Goal: Navigation & Orientation: Understand site structure

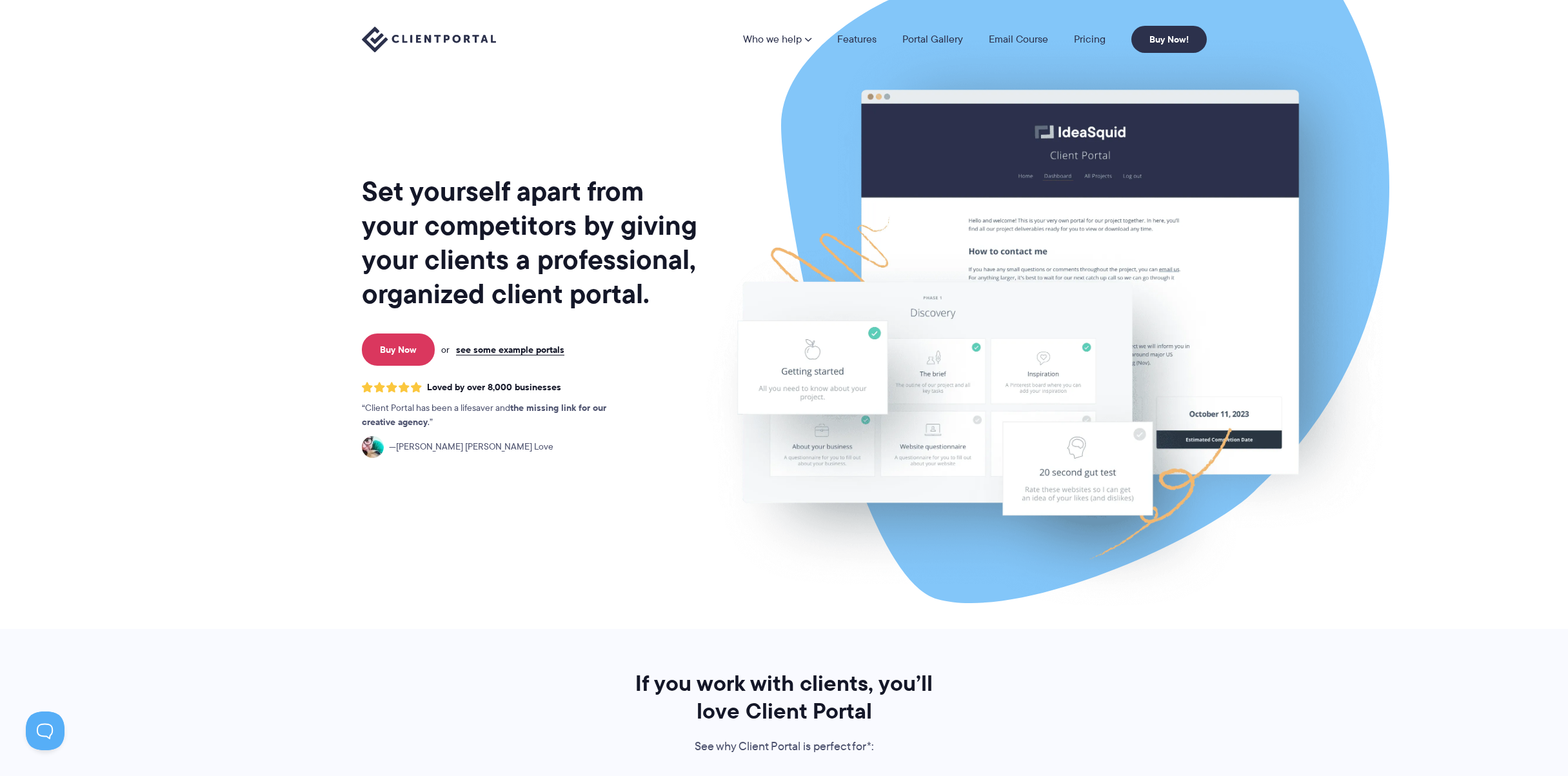
click at [1018, 326] on img at bounding box center [1045, 319] width 723 height 618
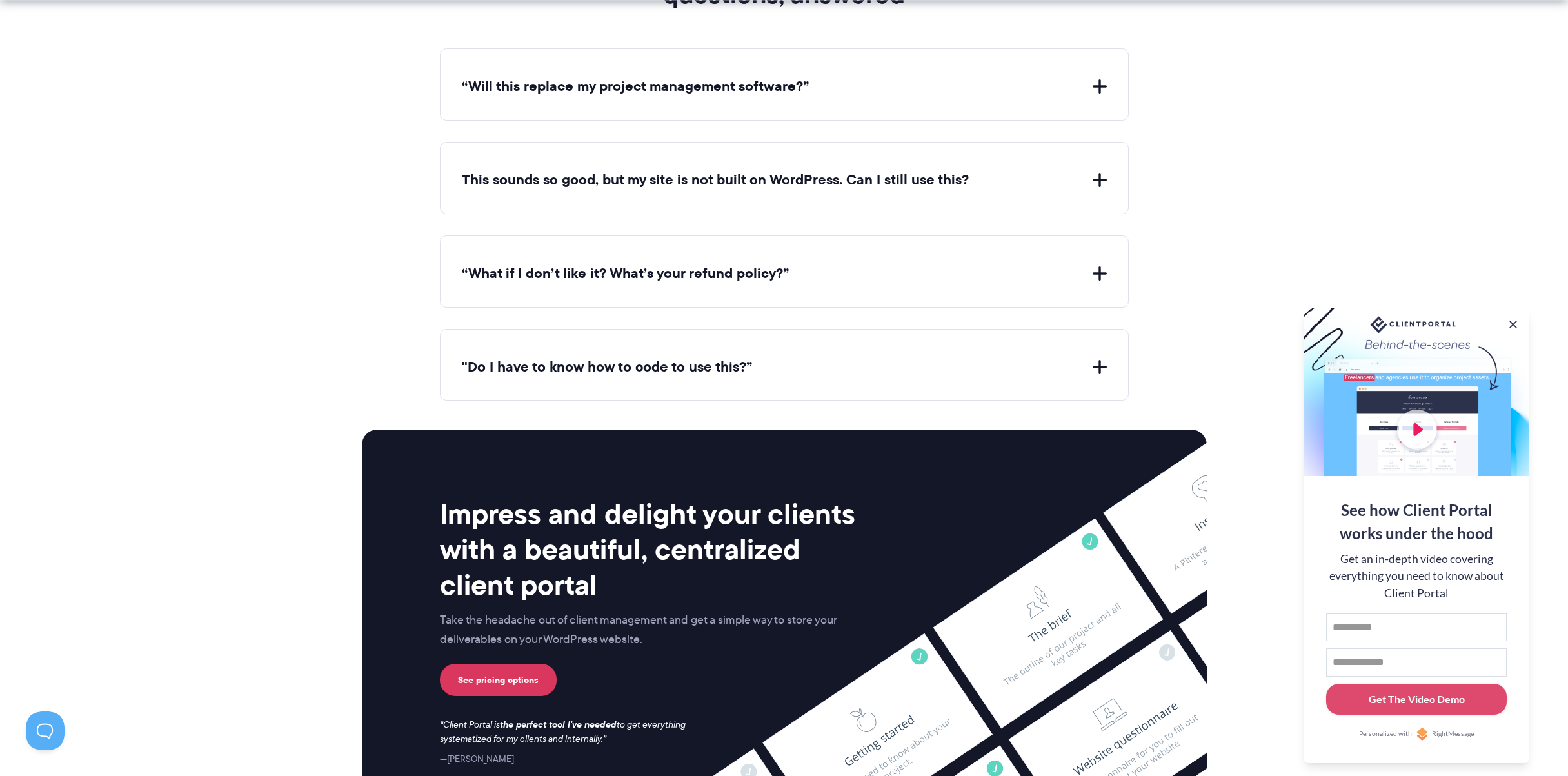
scroll to position [4858, 0]
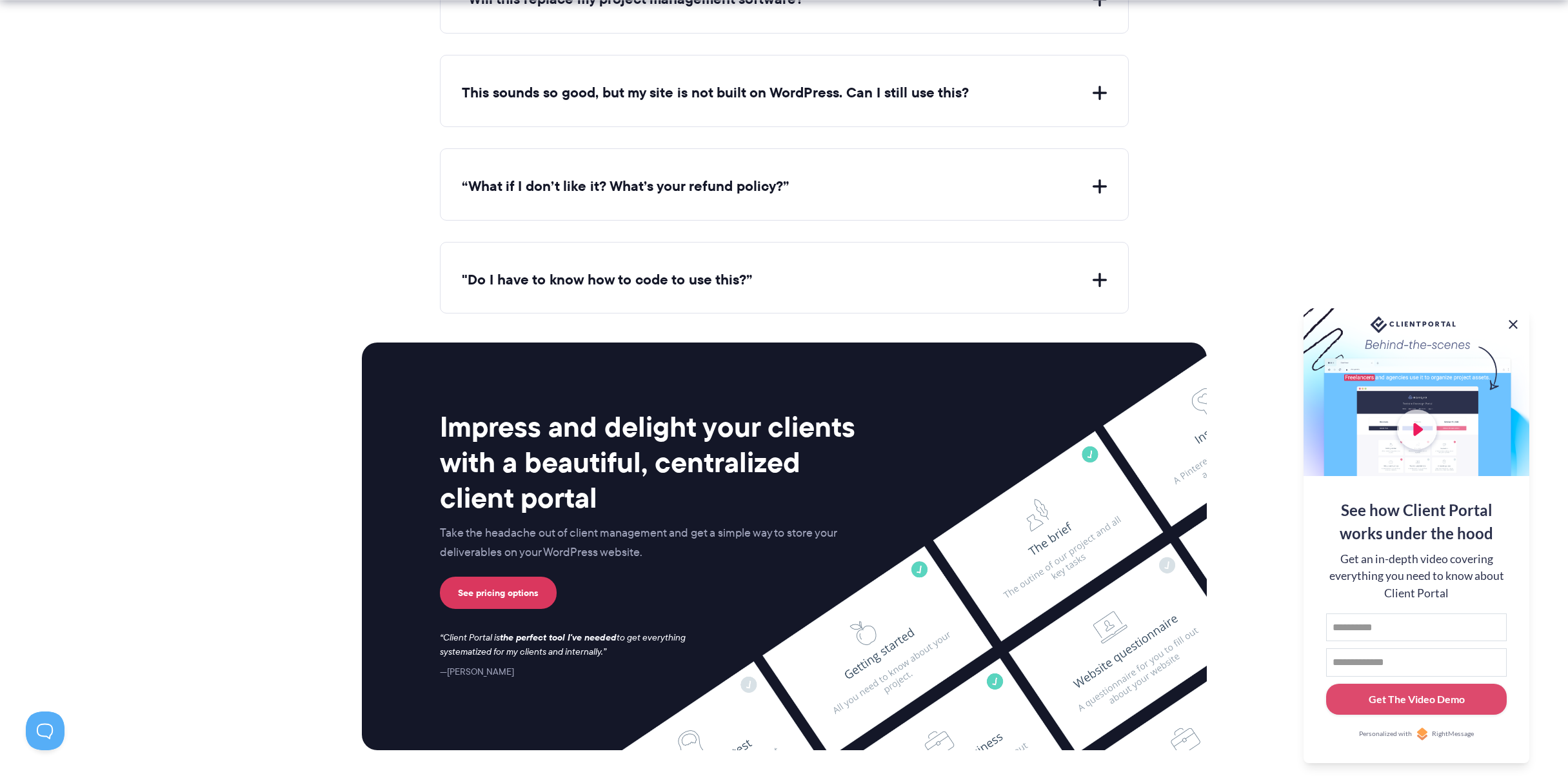
click at [1507, 318] on button at bounding box center [1513, 324] width 16 height 16
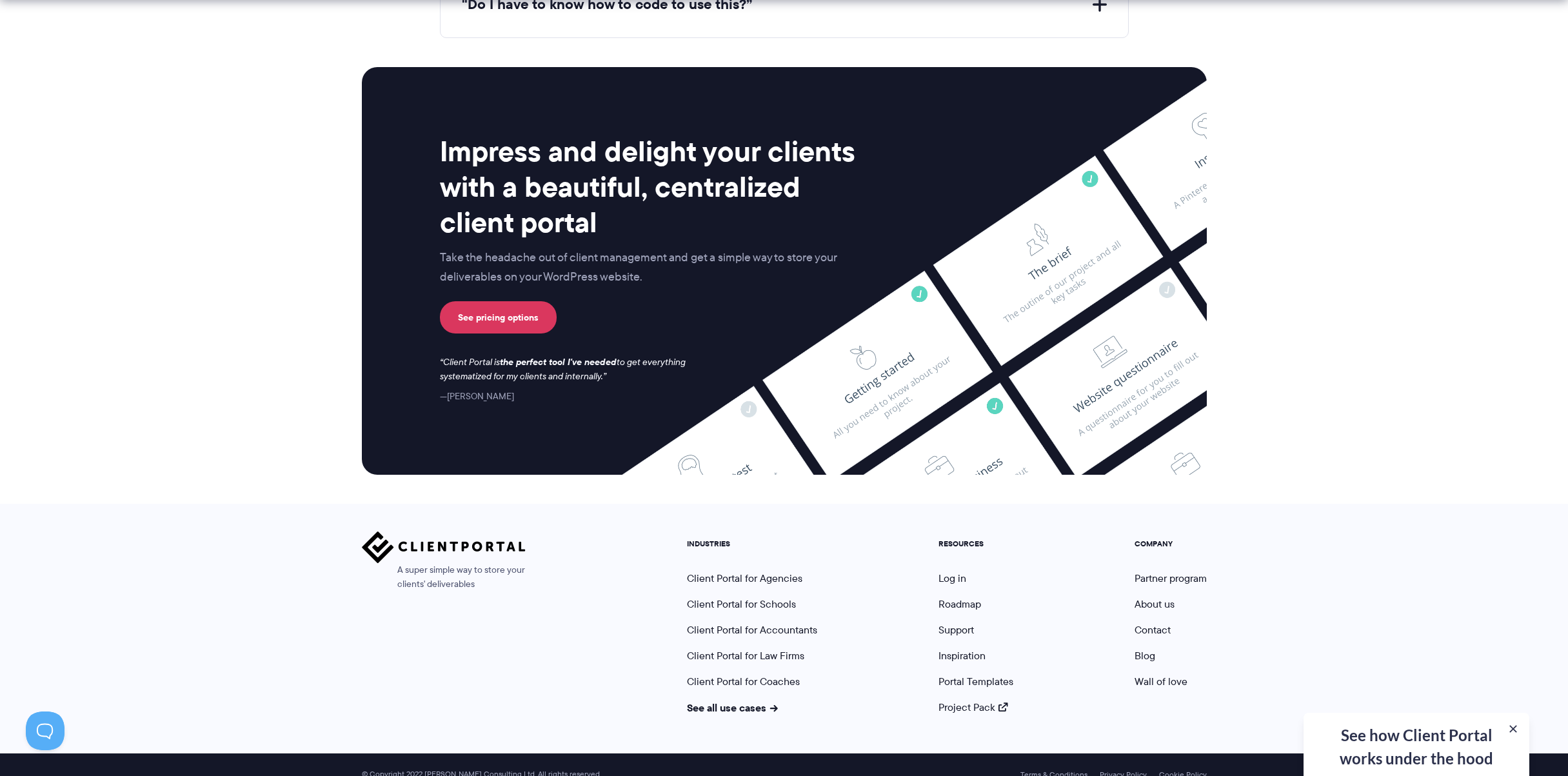
scroll to position [5153, 0]
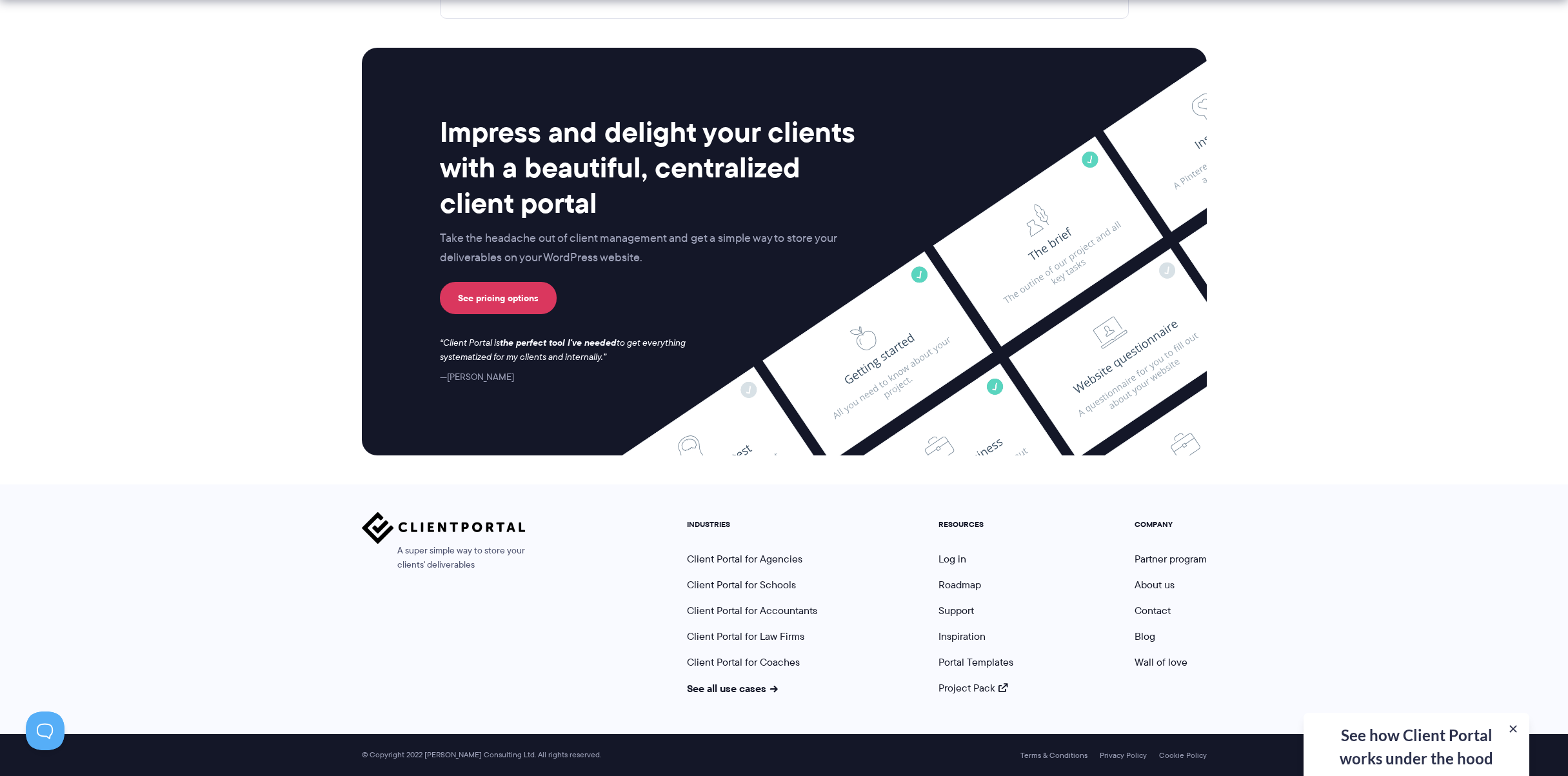
click at [508, 657] on div "A super simple way to store your clients' deliverables" at bounding box center [444, 603] width 164 height 183
click at [744, 556] on link "Client Portal for Agencies" at bounding box center [744, 559] width 115 height 15
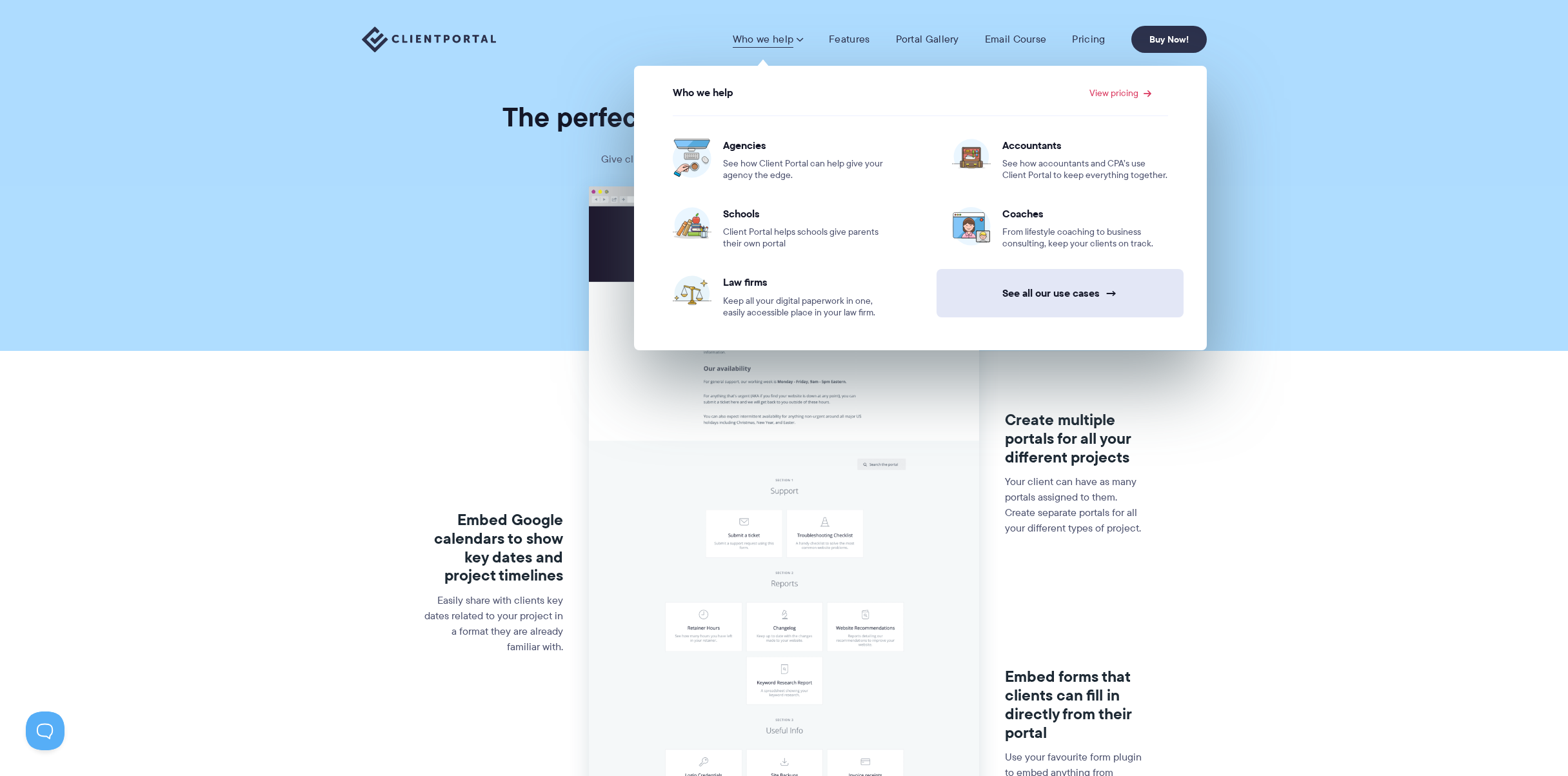
click at [1063, 290] on link "See all our use cases →" at bounding box center [1060, 293] width 247 height 48
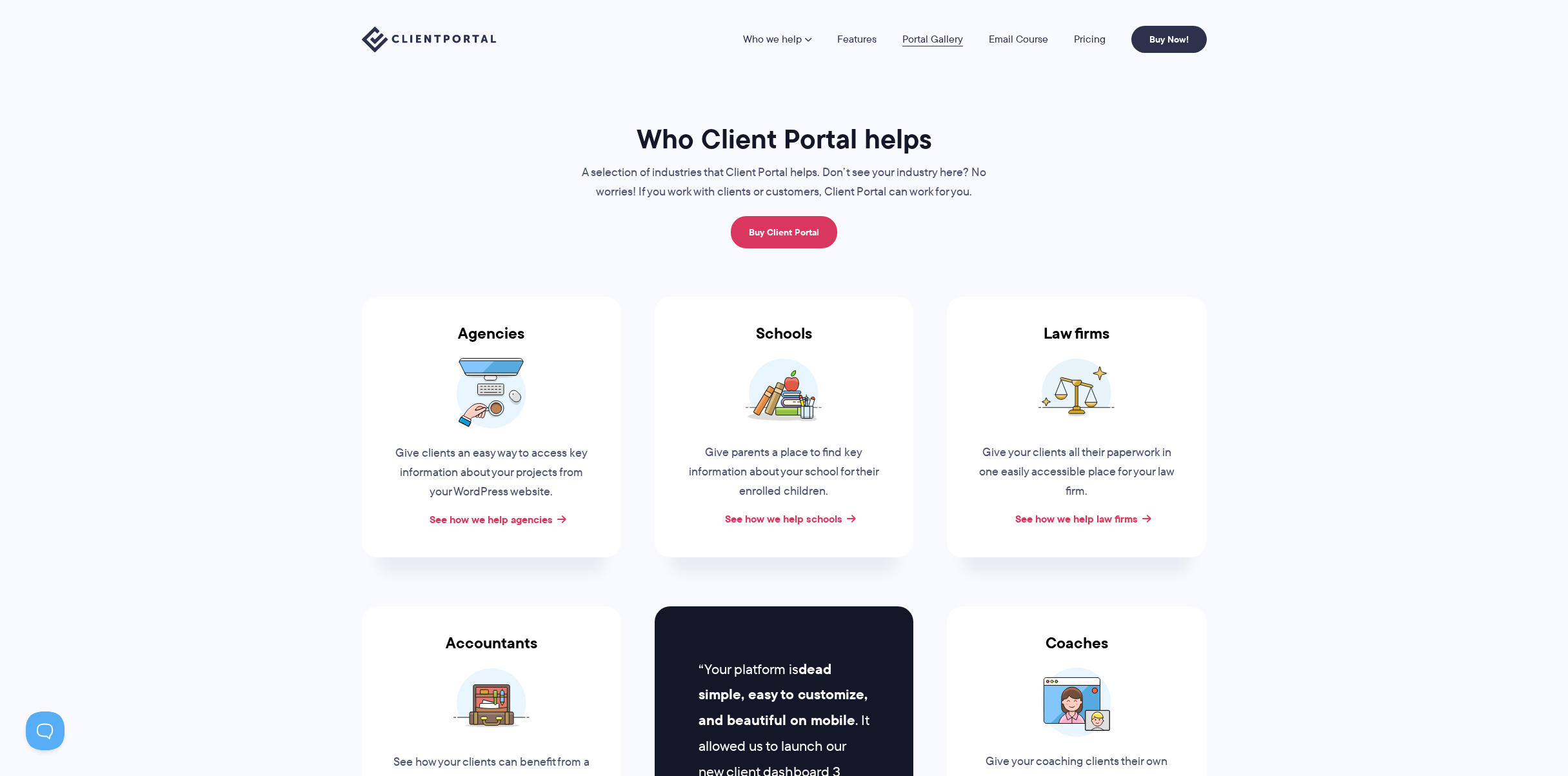
click at [929, 37] on link "Portal Gallery" at bounding box center [932, 39] width 61 height 10
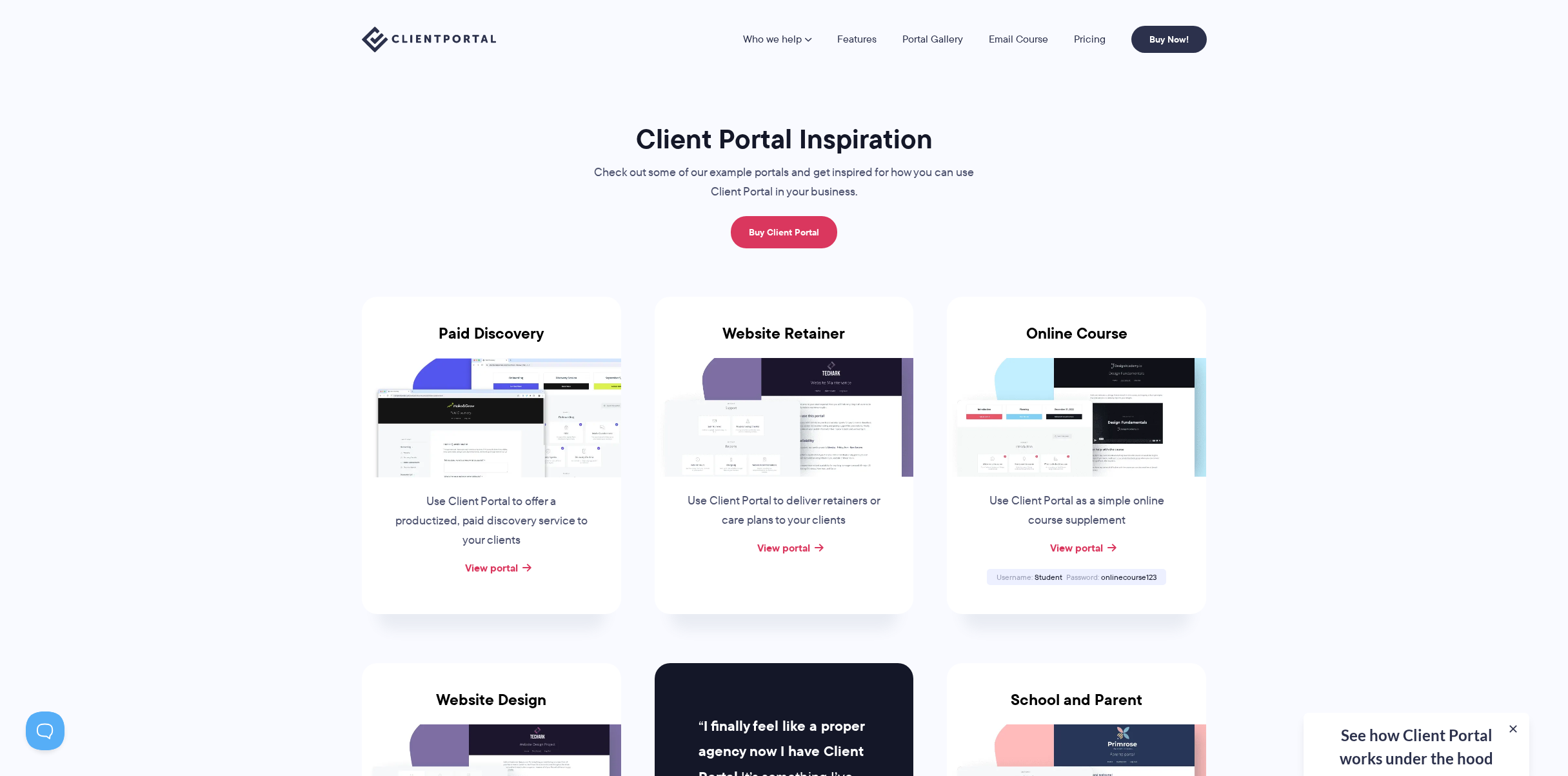
drag, startPoint x: 1231, startPoint y: 131, endPoint x: 941, endPoint y: 53, distance: 300.3
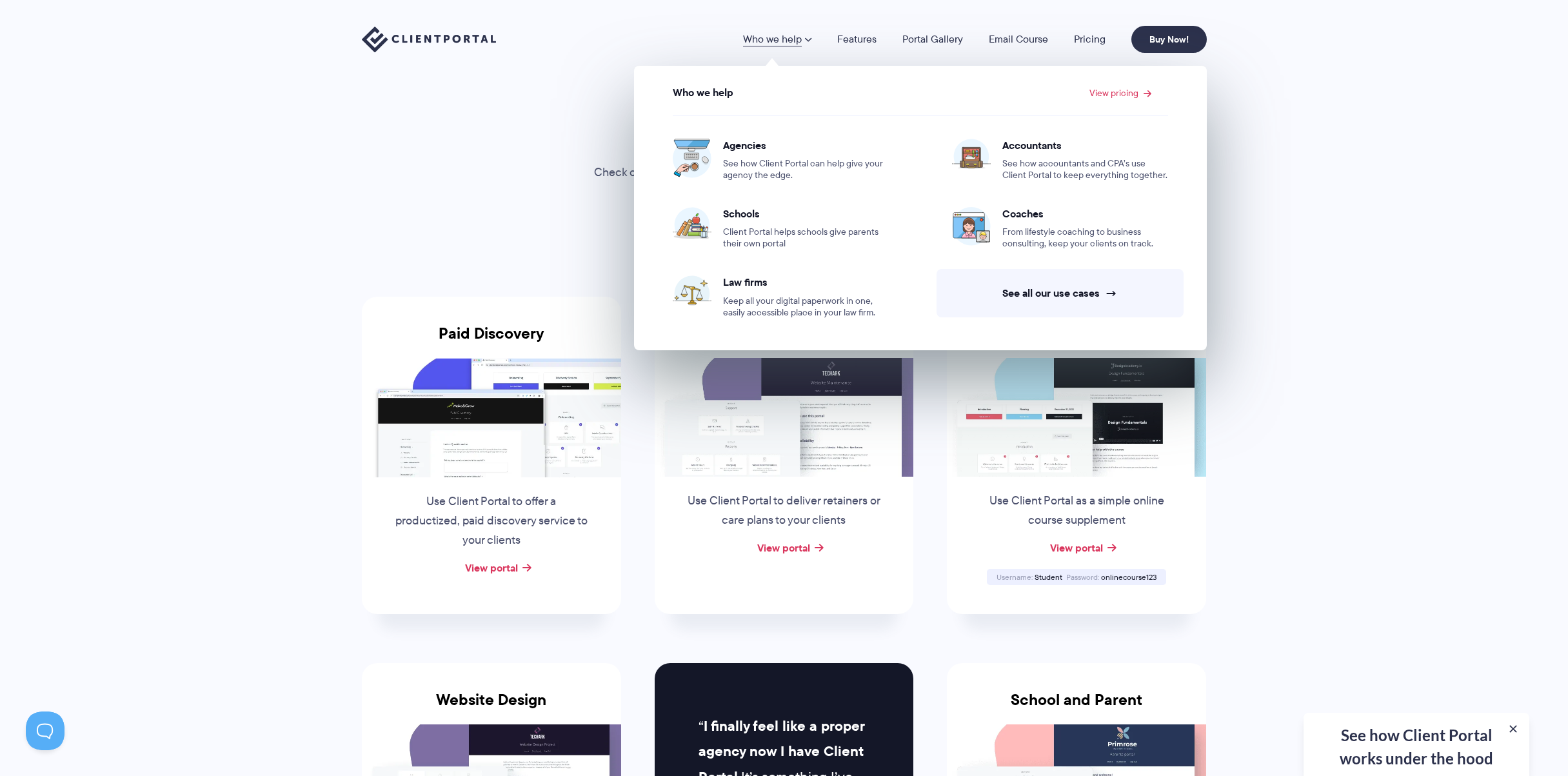
click at [446, 39] on img at bounding box center [429, 40] width 134 height 27
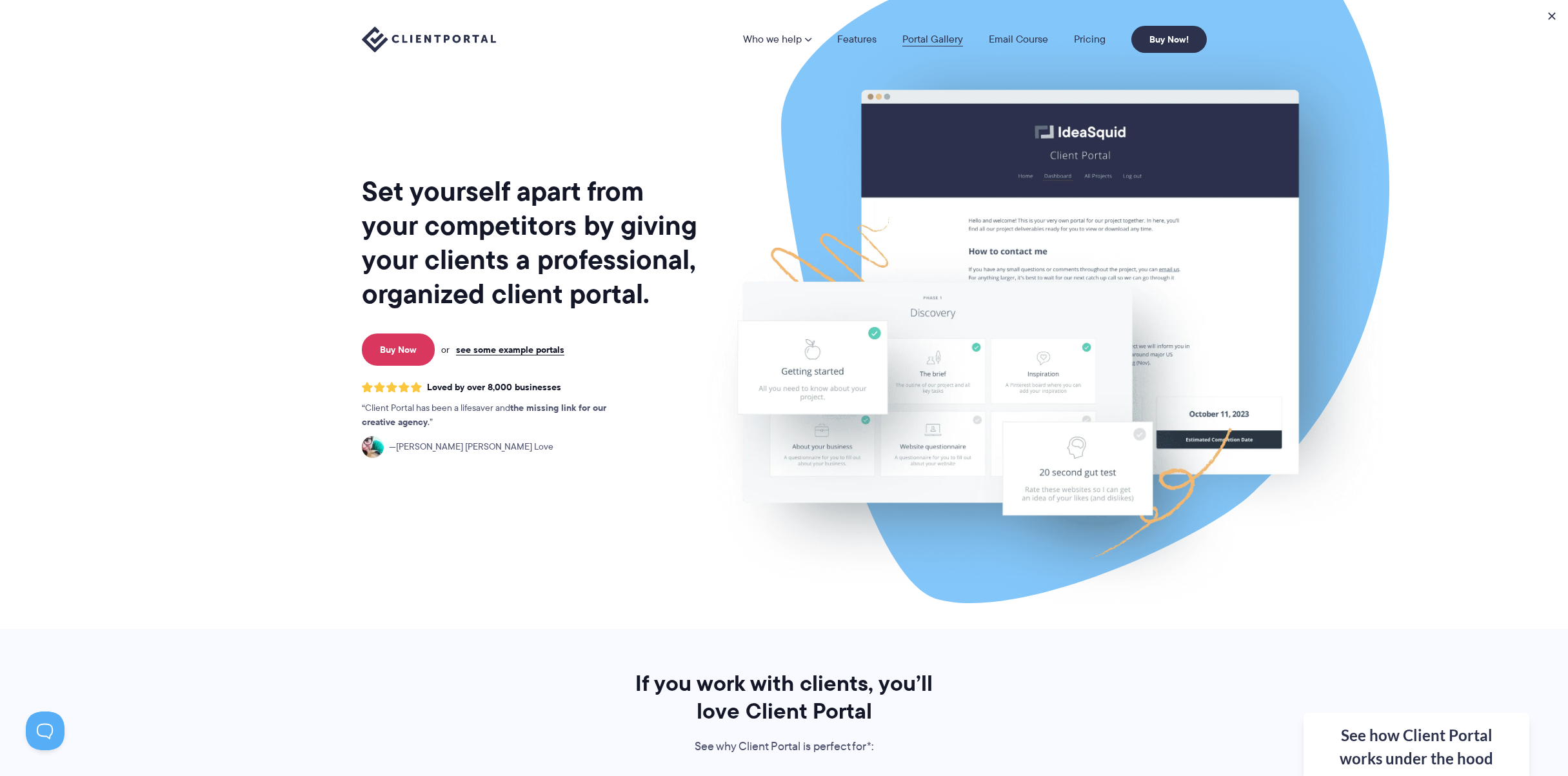
click at [944, 38] on link "Portal Gallery" at bounding box center [932, 39] width 61 height 10
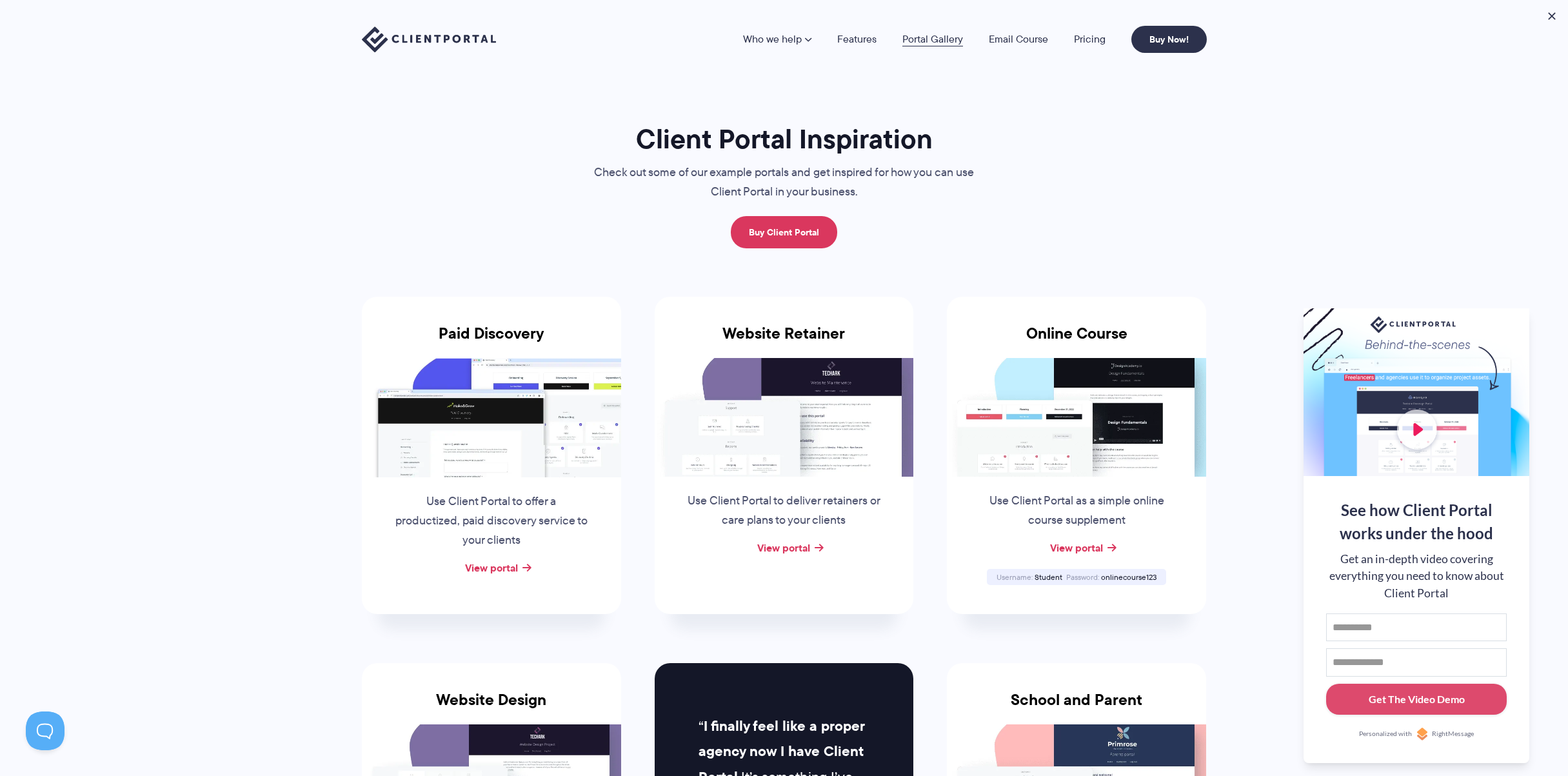
click at [936, 44] on link "Portal Gallery" at bounding box center [932, 39] width 61 height 10
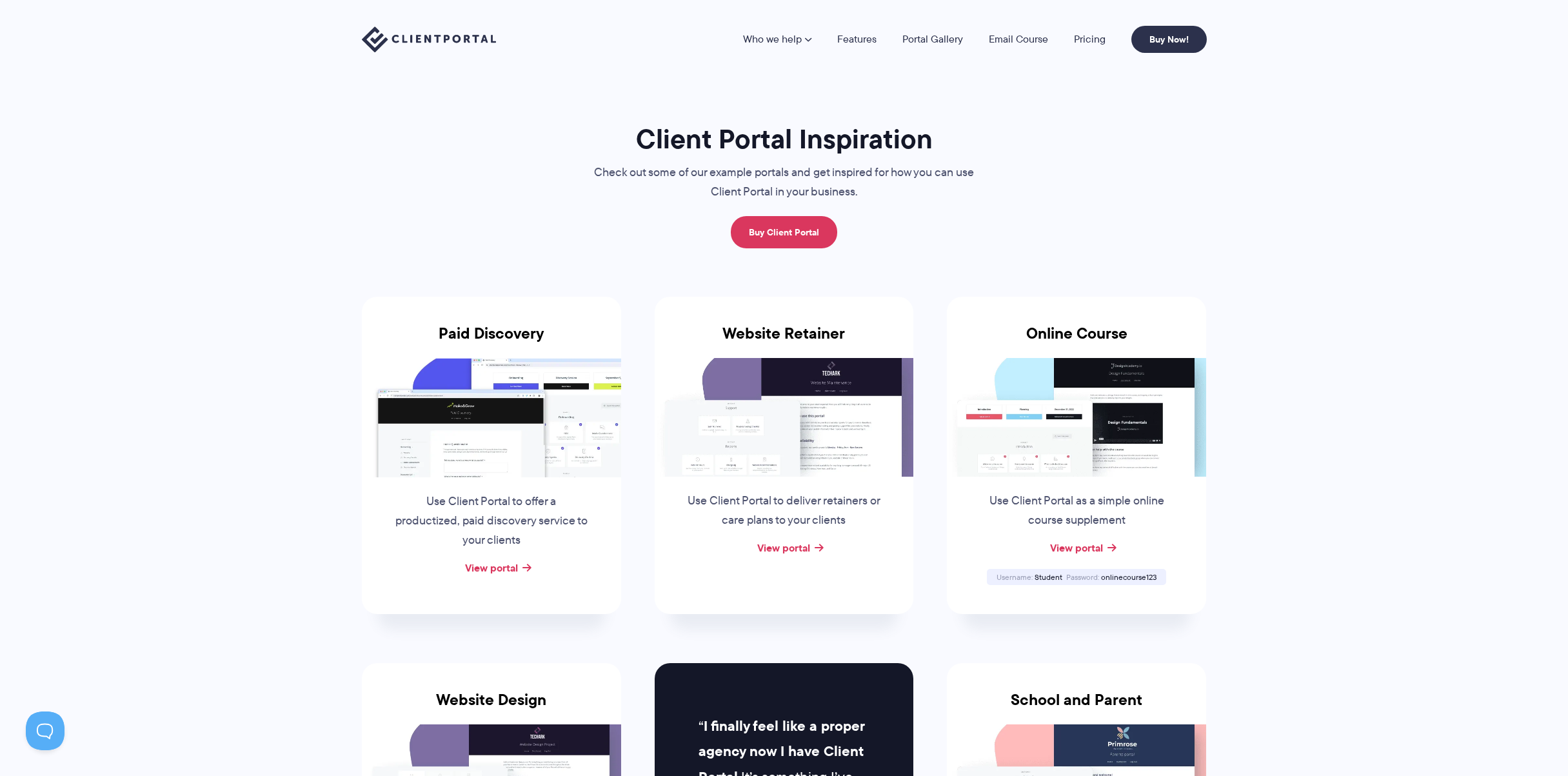
drag, startPoint x: 778, startPoint y: 440, endPoint x: 793, endPoint y: 440, distance: 15.0
click at [779, 440] on img at bounding box center [784, 418] width 259 height 119
click at [812, 439] on img at bounding box center [784, 418] width 259 height 119
click at [796, 548] on link "View portal" at bounding box center [783, 547] width 53 height 16
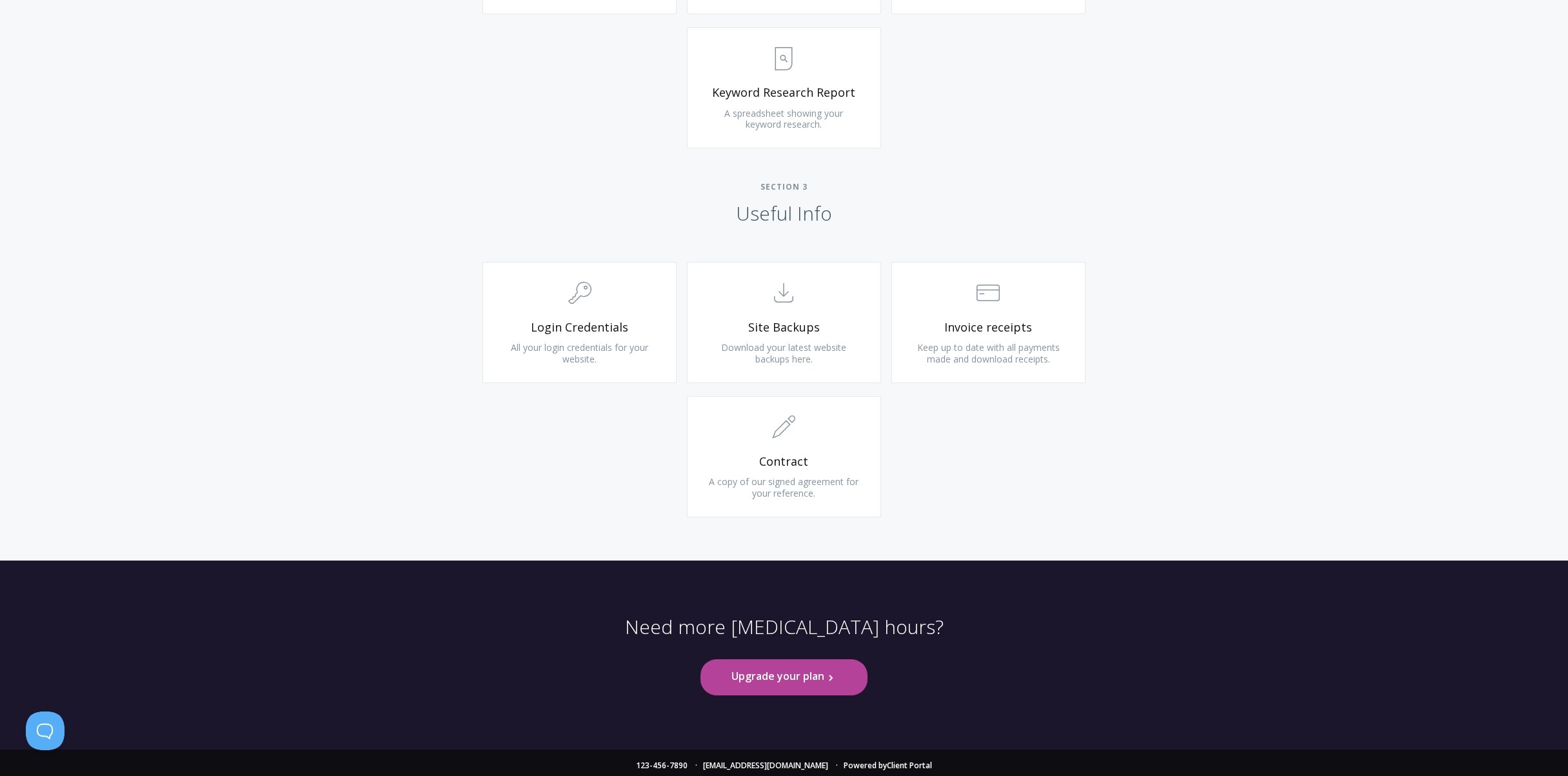
scroll to position [1059, 0]
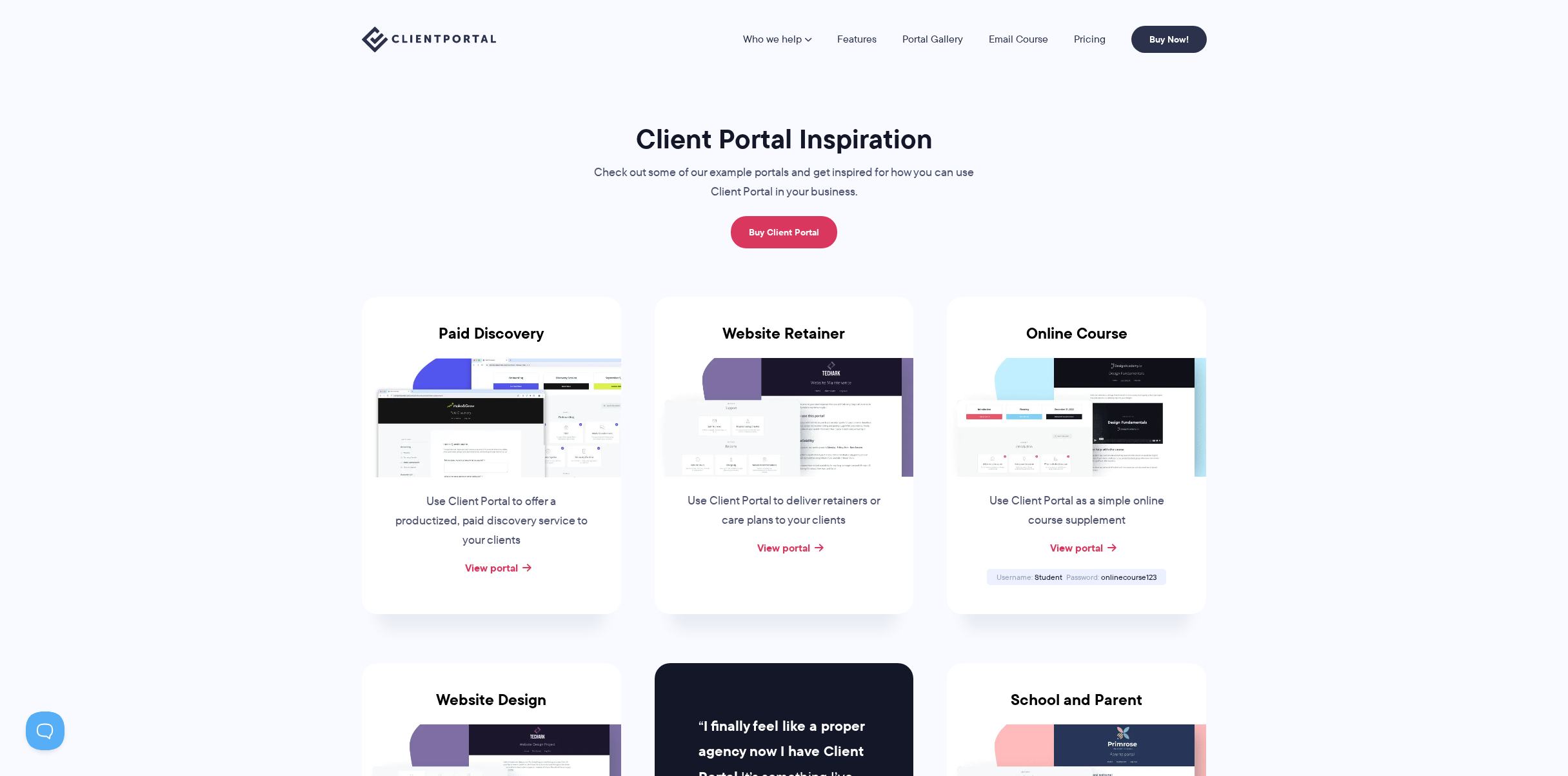
click at [505, 458] on img at bounding box center [491, 418] width 259 height 119
click at [490, 566] on link "View portal" at bounding box center [491, 567] width 53 height 16
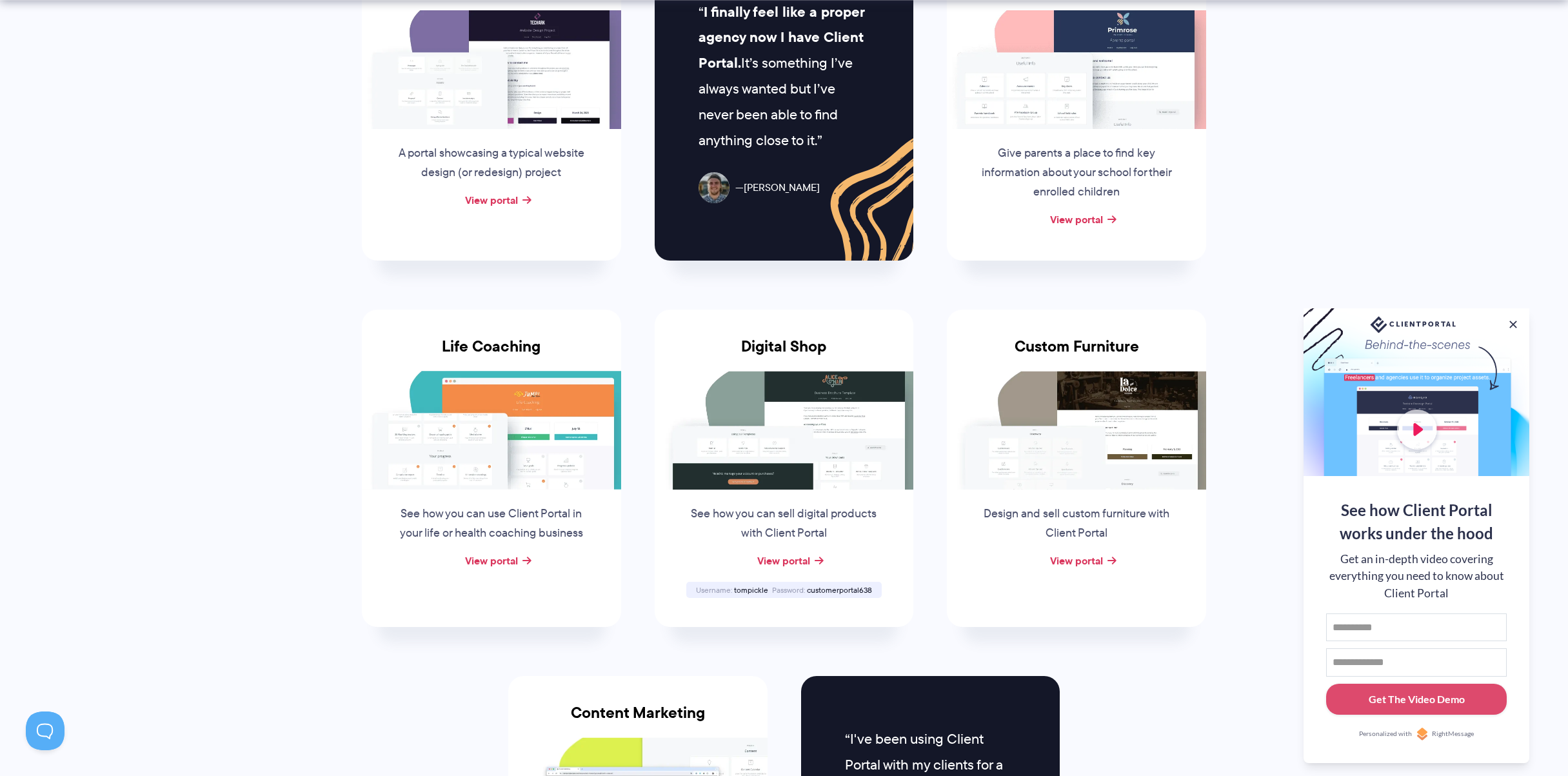
scroll to position [773, 0]
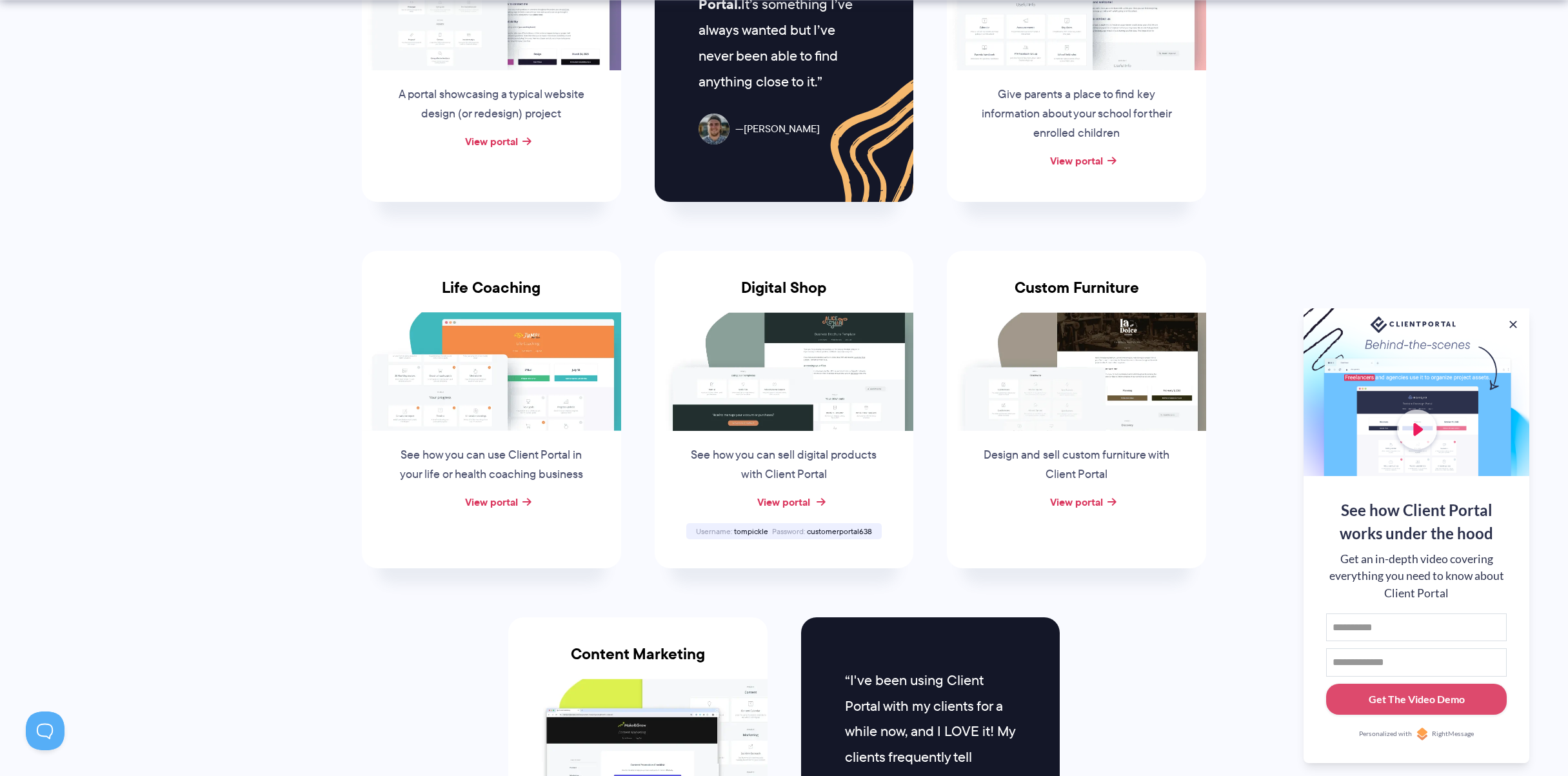
click at [797, 503] on link "View portal" at bounding box center [783, 501] width 53 height 16
click at [786, 500] on link "View portal" at bounding box center [783, 501] width 53 height 16
click at [1070, 502] on link "View portal" at bounding box center [1076, 501] width 53 height 16
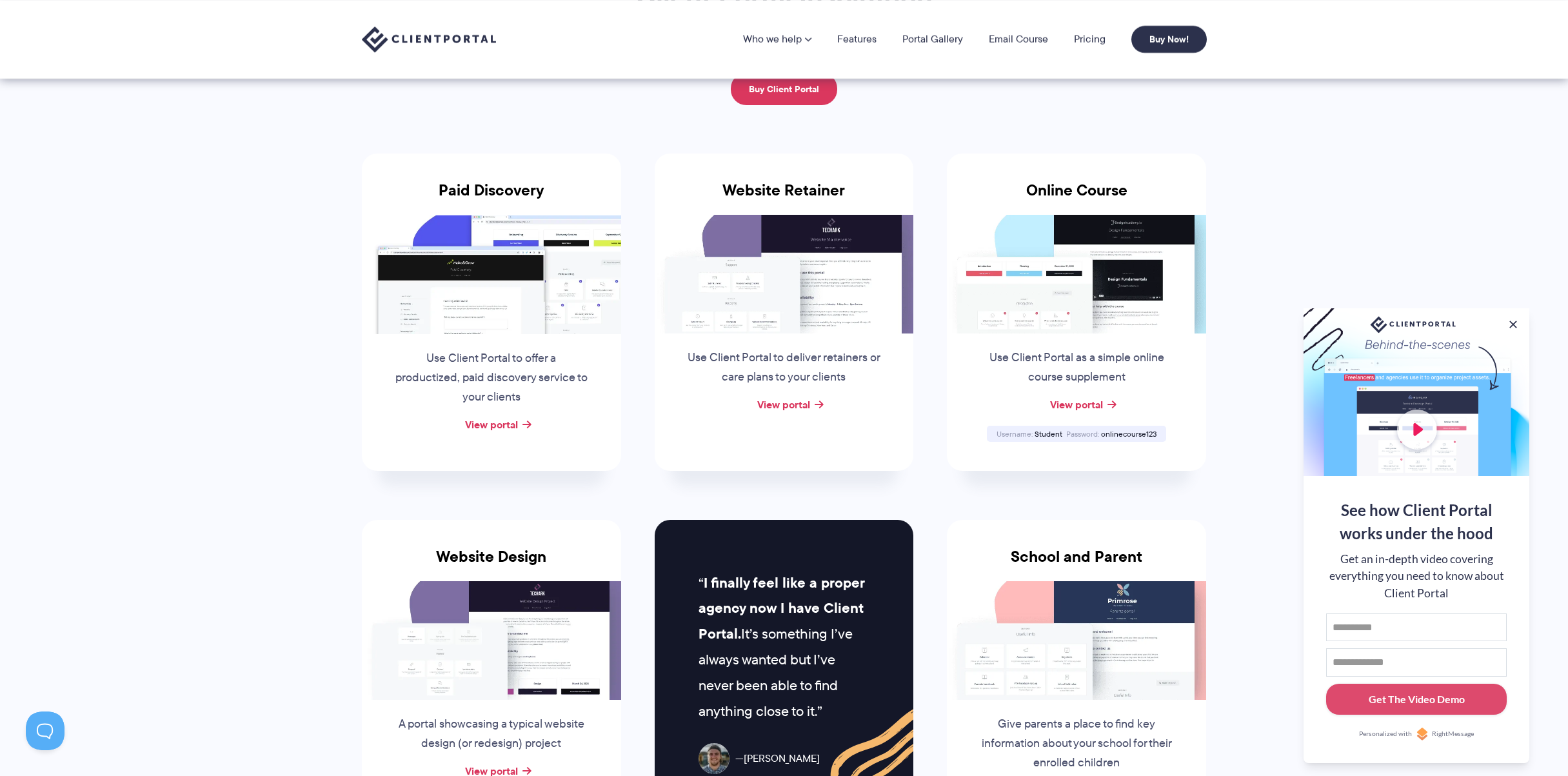
scroll to position [0, 0]
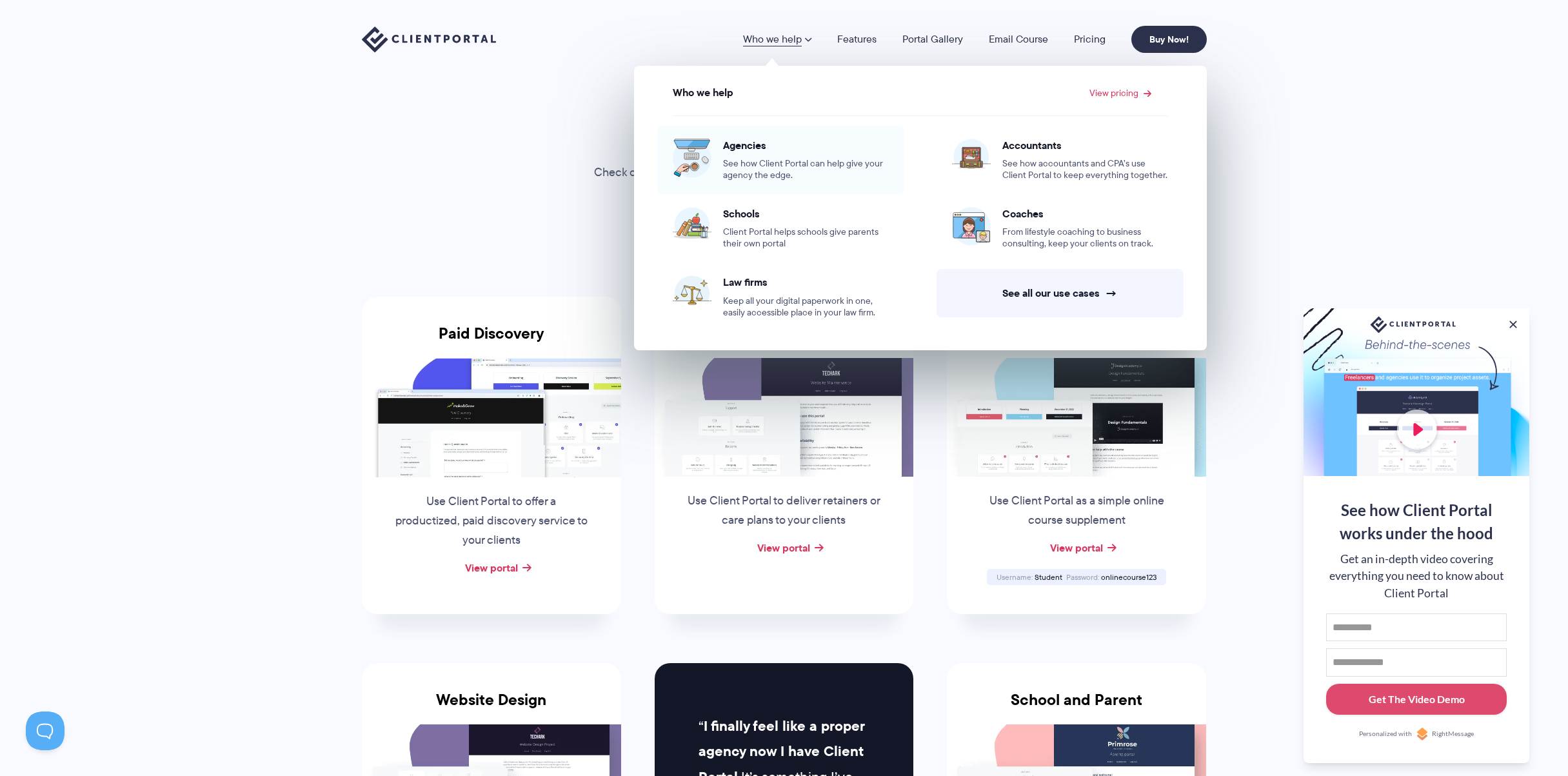
click at [763, 150] on span "Agencies" at bounding box center [806, 145] width 165 height 13
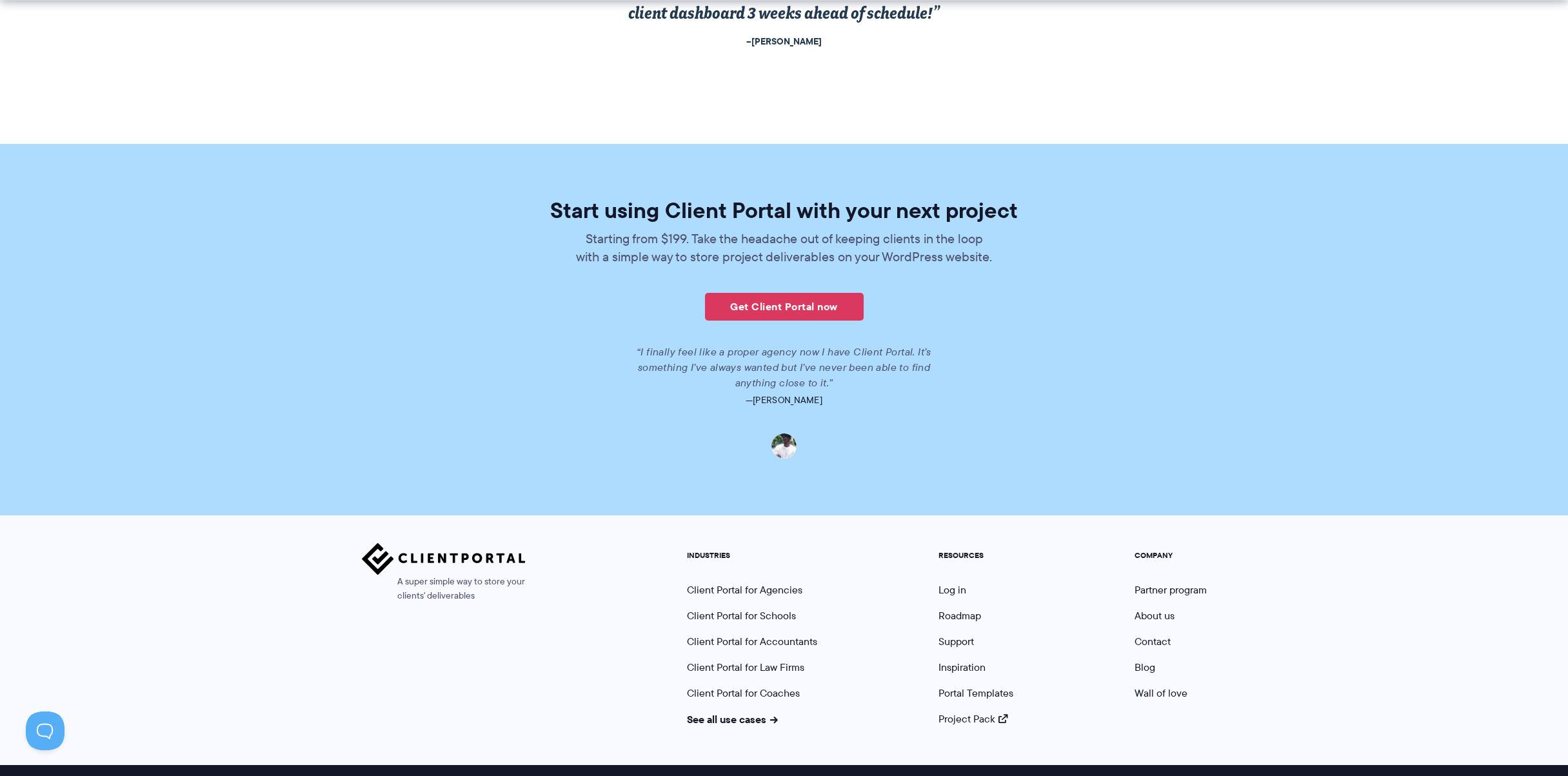
scroll to position [2790, 0]
